Goal: Browse casually

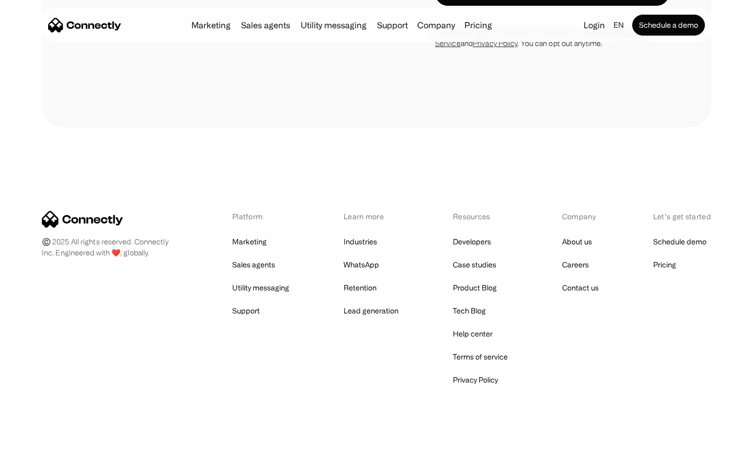
scroll to position [3398, 0]
